Goal: Navigation & Orientation: Find specific page/section

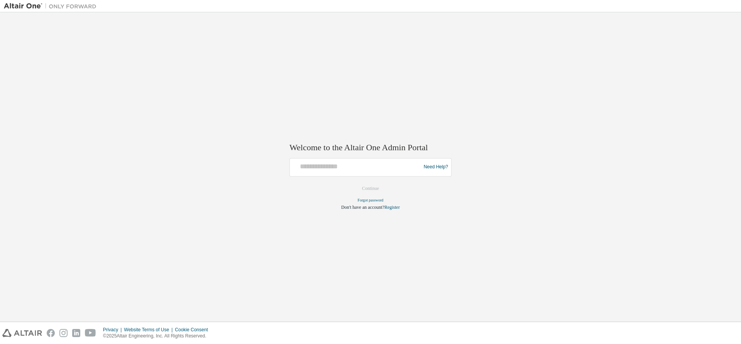
click at [360, 172] on div at bounding box center [356, 167] width 127 height 15
drag, startPoint x: 319, startPoint y: 168, endPoint x: 323, endPoint y: 170, distance: 4.9
click at [319, 168] on input "text" at bounding box center [356, 165] width 127 height 11
type input "**********"
click at [367, 186] on button "Continue" at bounding box center [370, 189] width 33 height 12
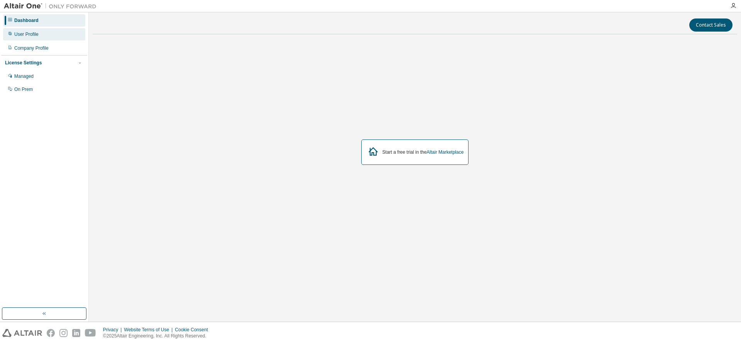
click at [25, 31] on div "User Profile" at bounding box center [44, 34] width 82 height 12
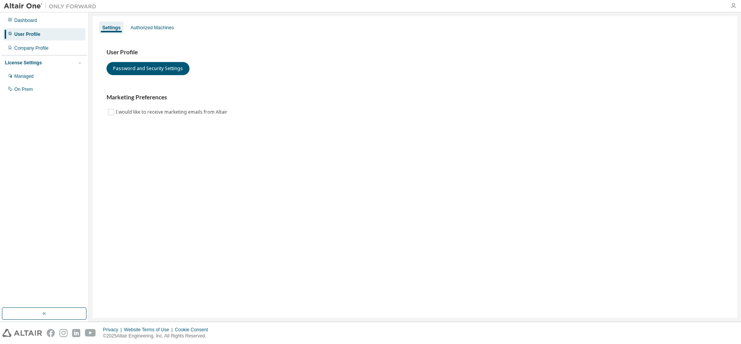
click at [733, 6] on icon "button" at bounding box center [733, 6] width 6 height 6
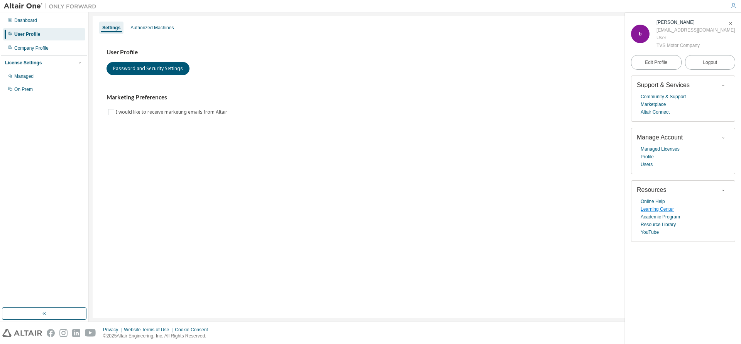
click at [664, 209] on link "Learning Center" at bounding box center [656, 210] width 33 height 8
click at [26, 76] on div "Managed" at bounding box center [23, 76] width 19 height 6
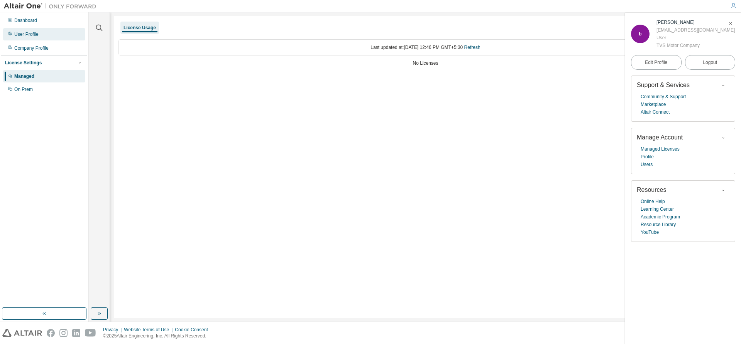
click at [35, 34] on div "User Profile" at bounding box center [26, 34] width 24 height 6
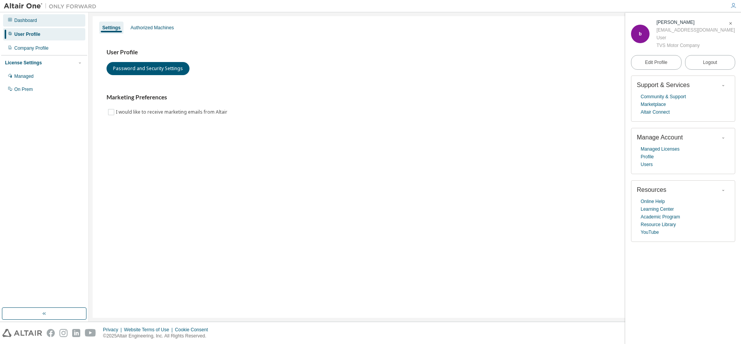
click at [33, 20] on div "Dashboard" at bounding box center [25, 20] width 23 height 6
